Goal: Task Accomplishment & Management: Complete application form

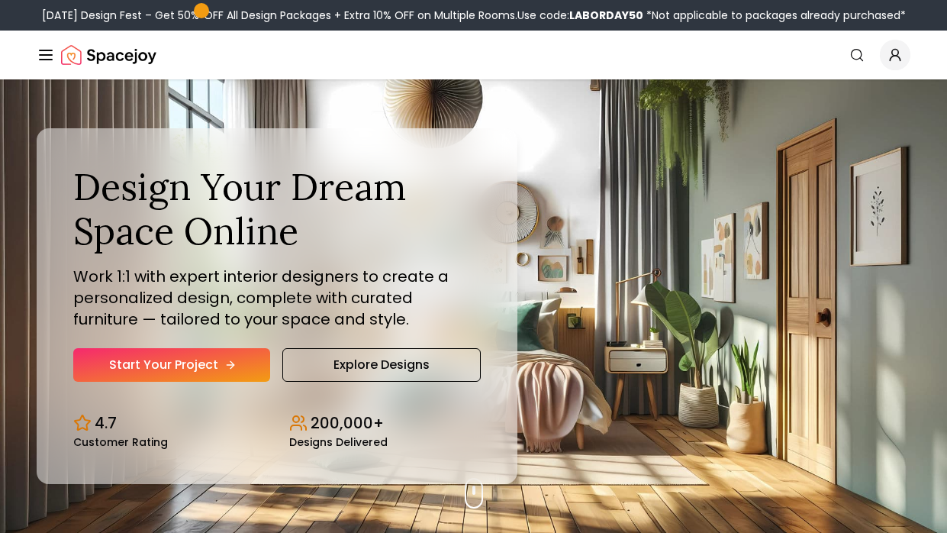
click at [170, 357] on link "Start Your Project" at bounding box center [171, 365] width 197 height 34
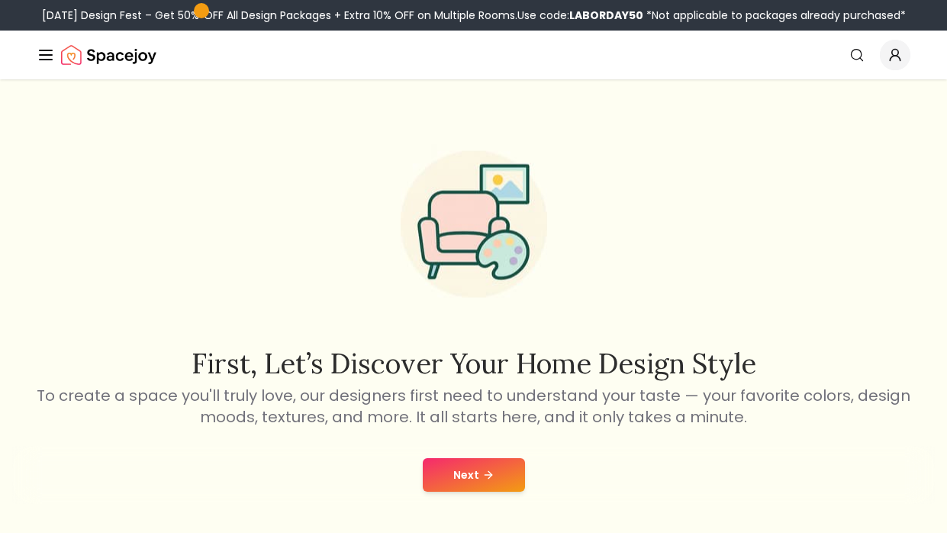
click at [457, 467] on button "Next" at bounding box center [474, 475] width 102 height 34
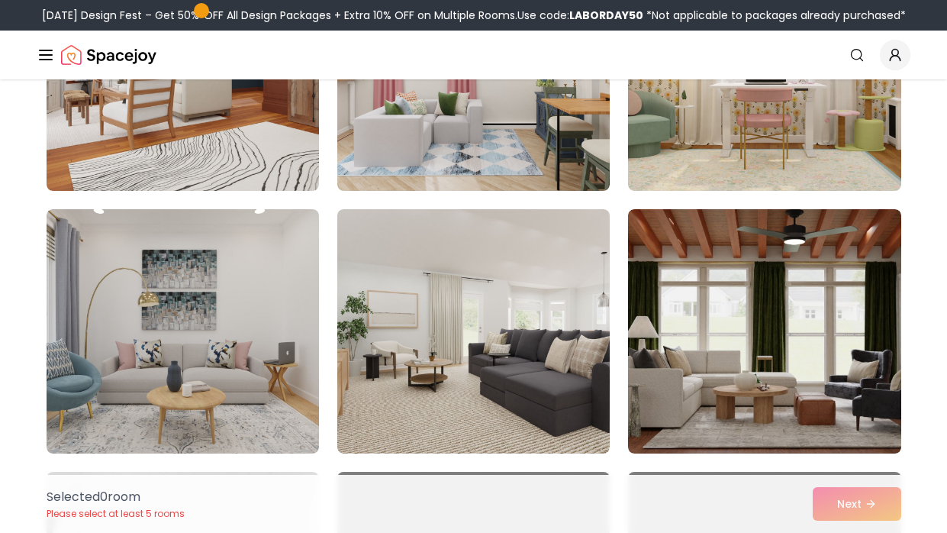
scroll to position [524, 0]
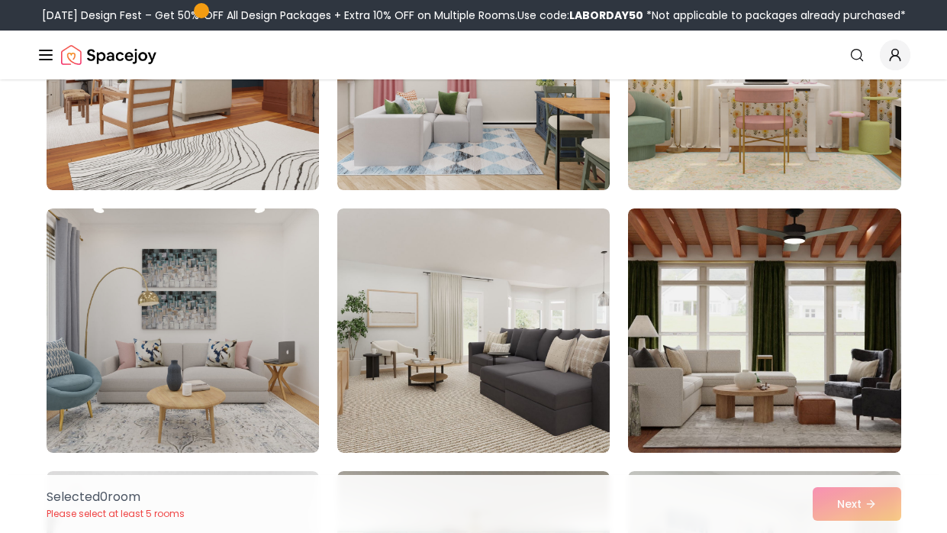
click at [679, 132] on img at bounding box center [764, 68] width 286 height 256
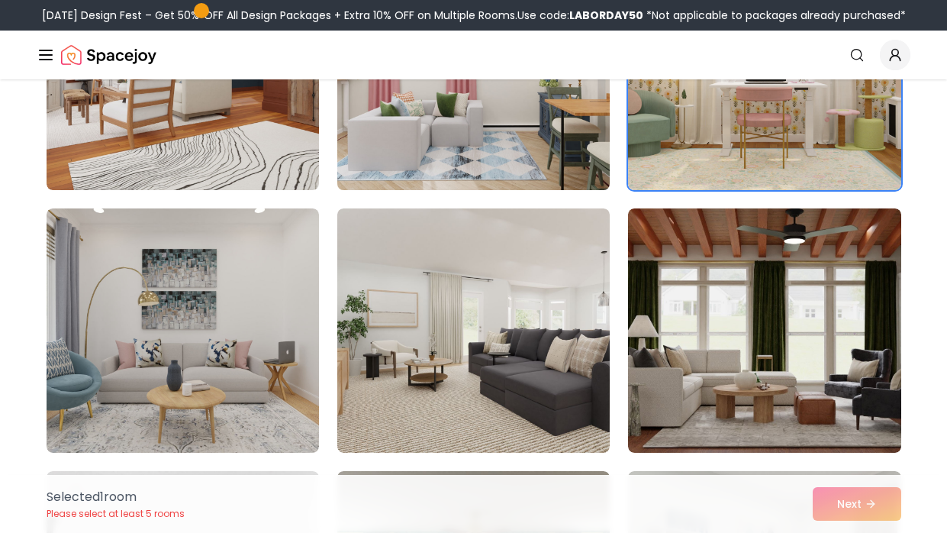
click at [414, 164] on img at bounding box center [473, 68] width 286 height 256
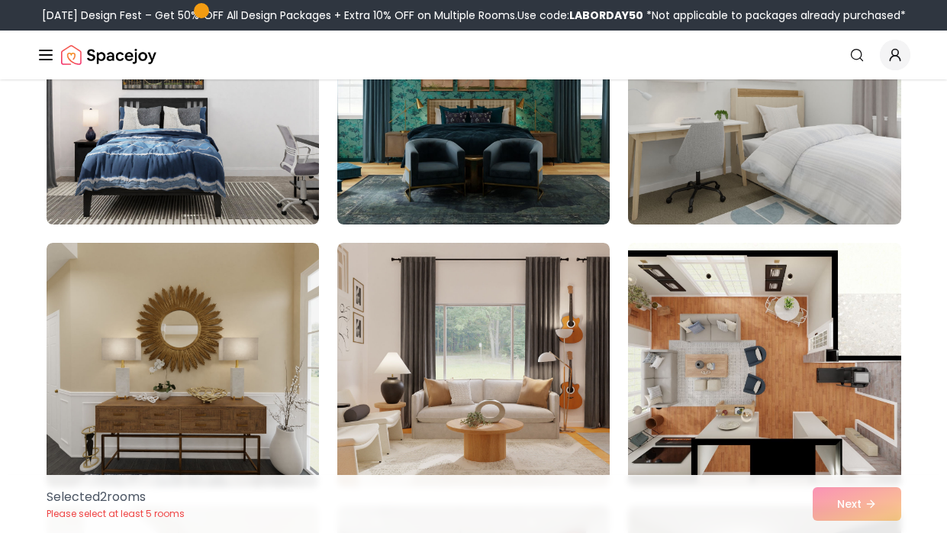
scroll to position [1011, 0]
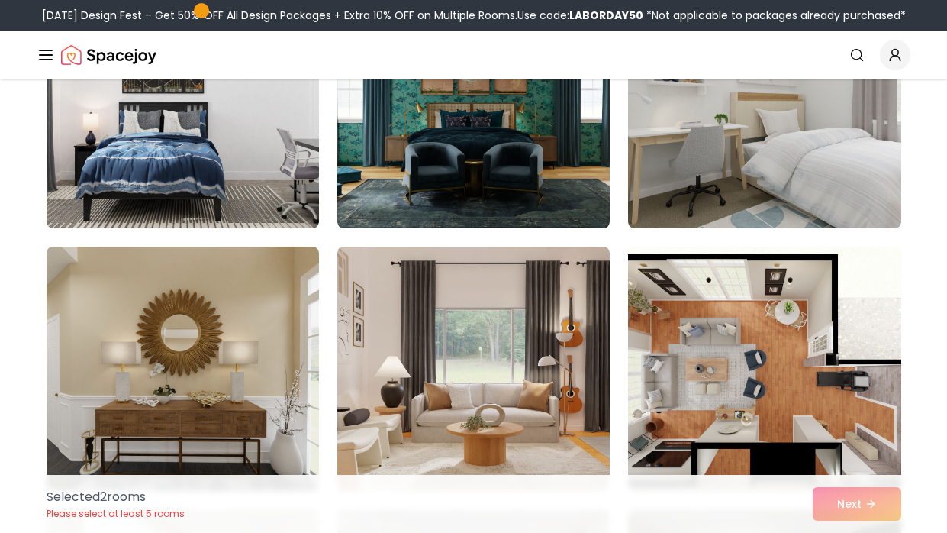
click at [698, 154] on img at bounding box center [764, 106] width 272 height 244
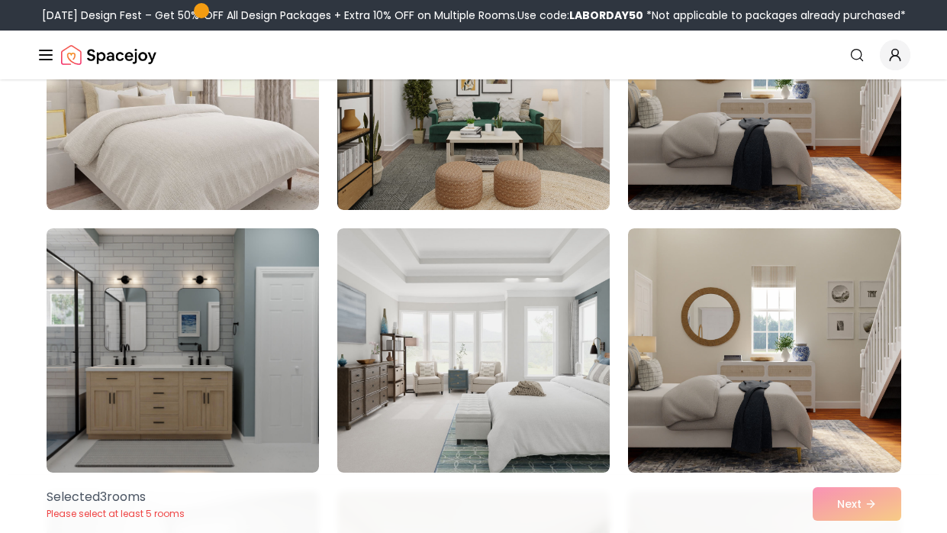
scroll to position [2341, 0]
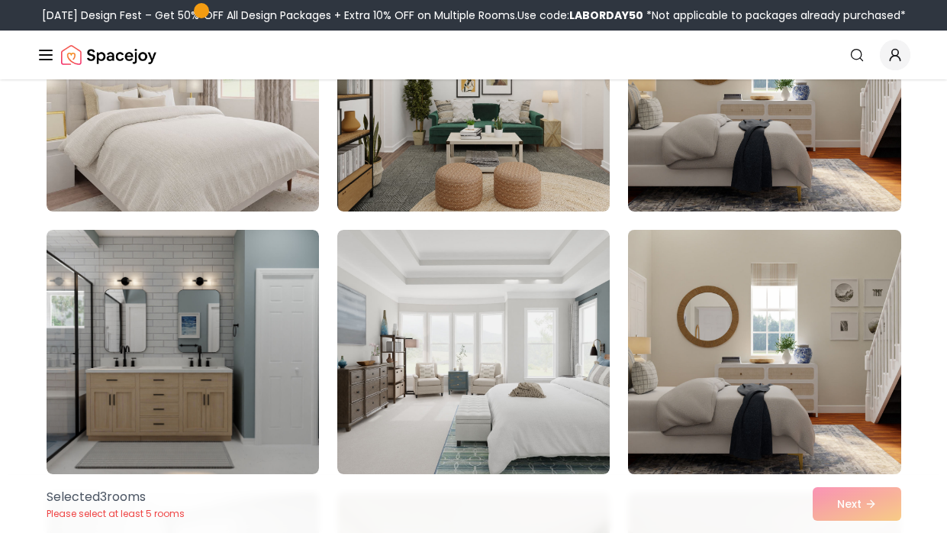
click at [806, 344] on img at bounding box center [764, 352] width 286 height 256
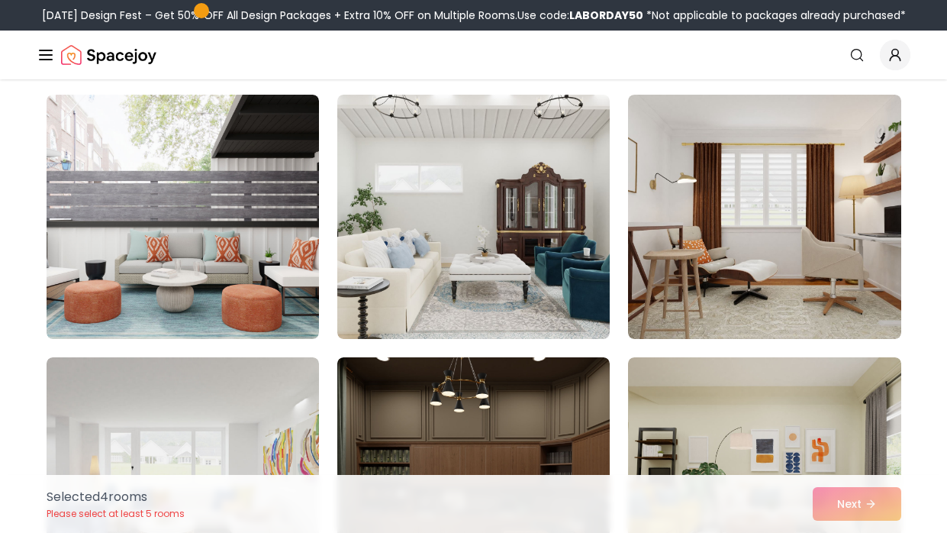
scroll to position [4055, 0]
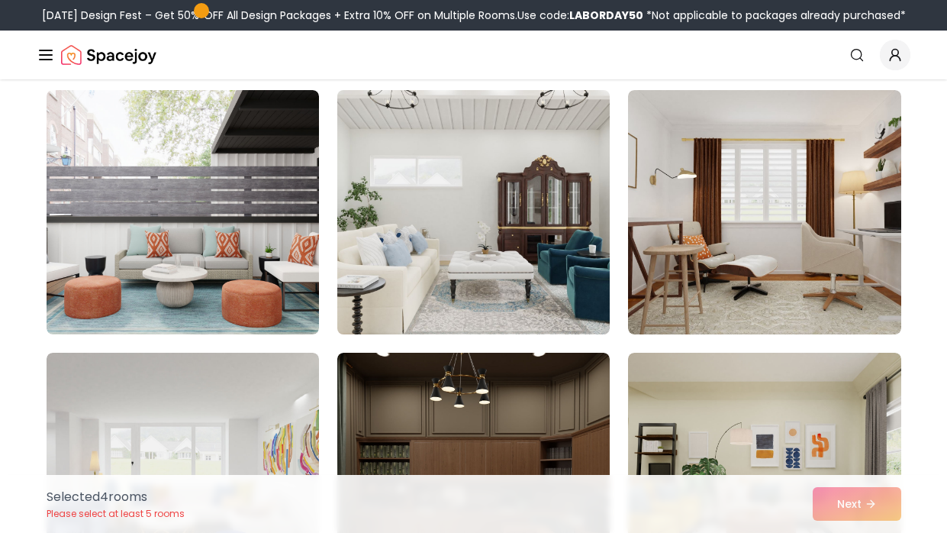
click at [389, 153] on img at bounding box center [473, 212] width 286 height 256
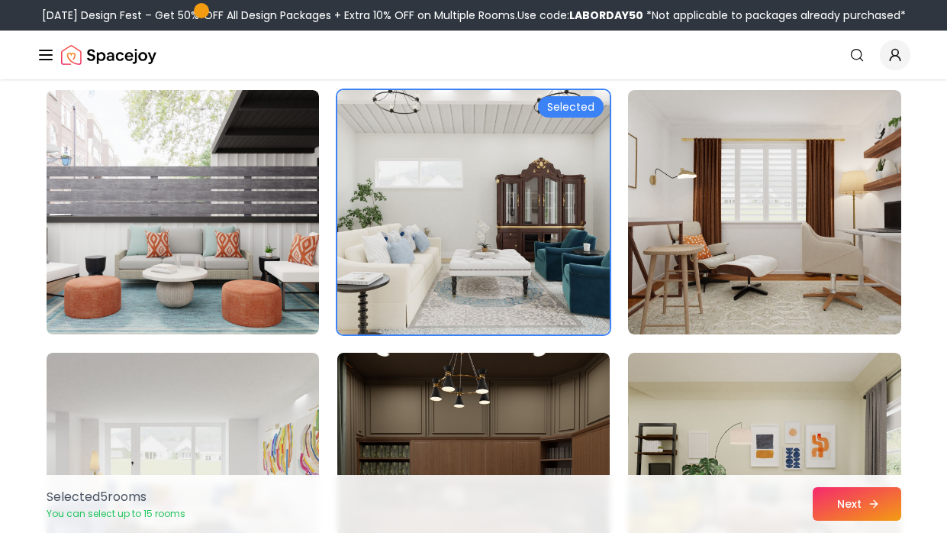
click at [840, 502] on button "Next" at bounding box center [857, 504] width 89 height 34
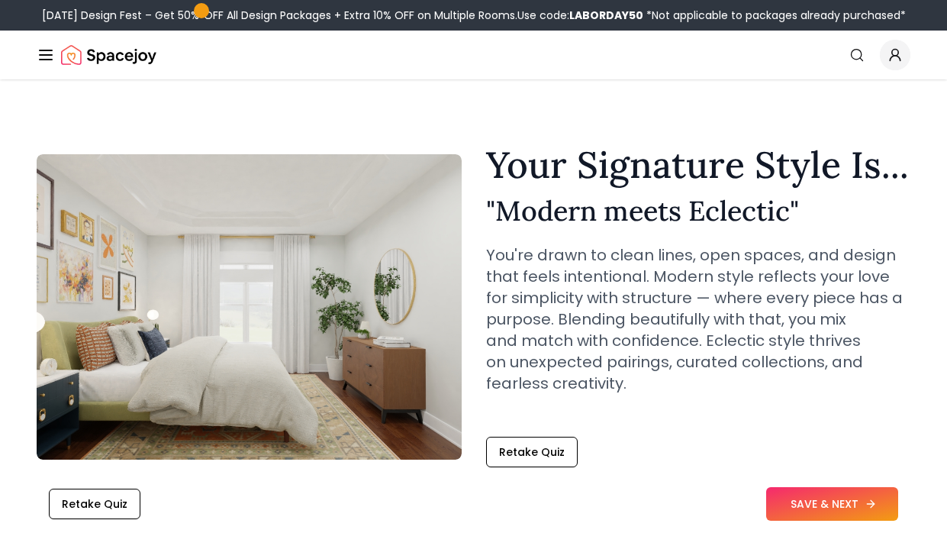
click at [873, 514] on button "SAVE & NEXT" at bounding box center [832, 504] width 132 height 34
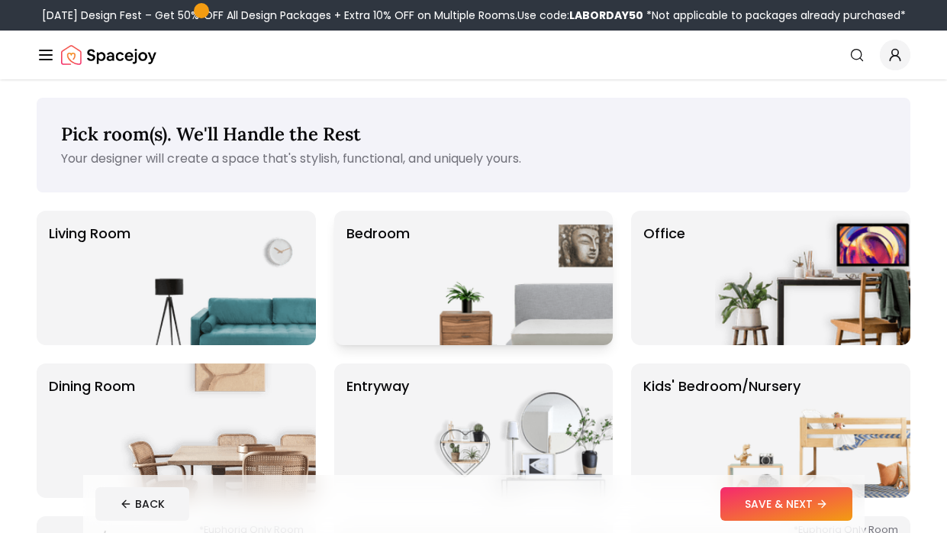
click at [492, 284] on img at bounding box center [514, 278] width 195 height 134
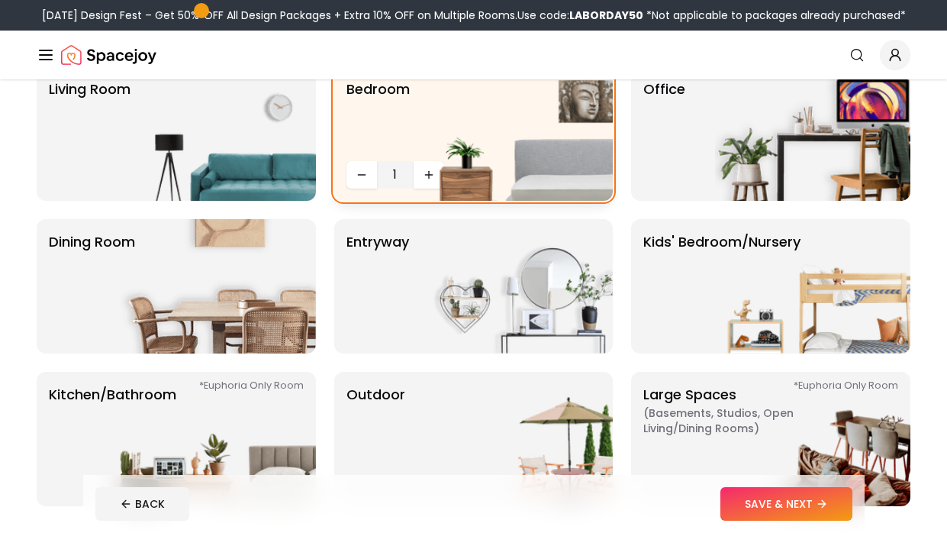
scroll to position [143, 0]
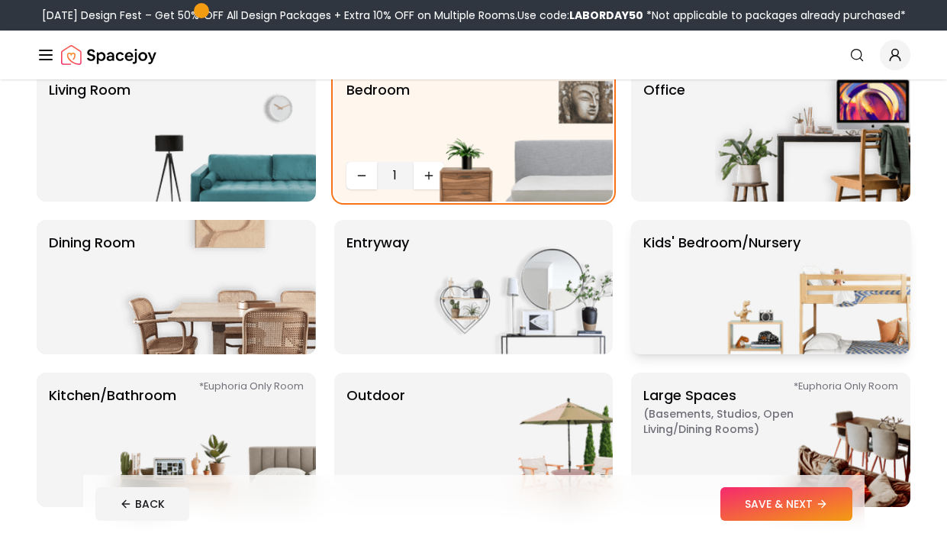
click at [816, 248] on img at bounding box center [812, 287] width 195 height 134
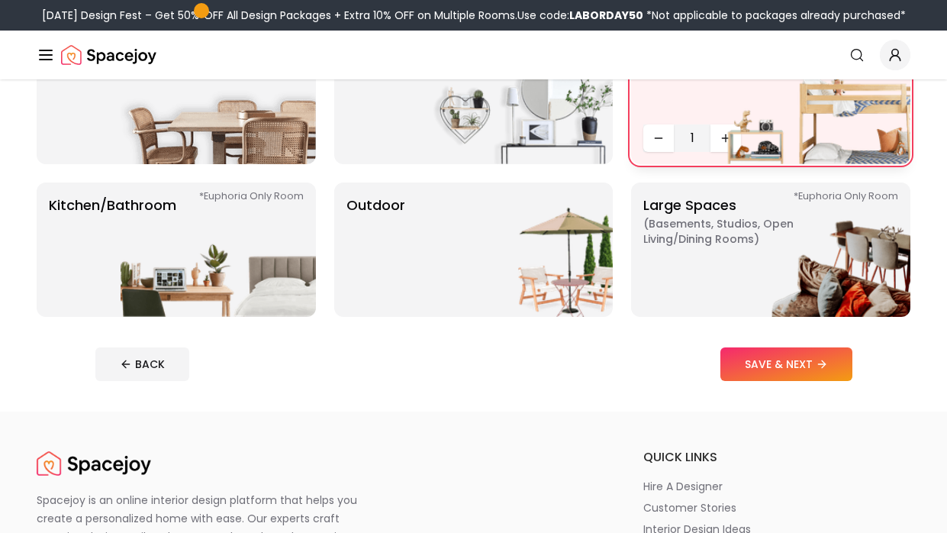
scroll to position [333, 0]
click at [819, 362] on icon at bounding box center [825, 365] width 12 height 12
